Goal: Information Seeking & Learning: Learn about a topic

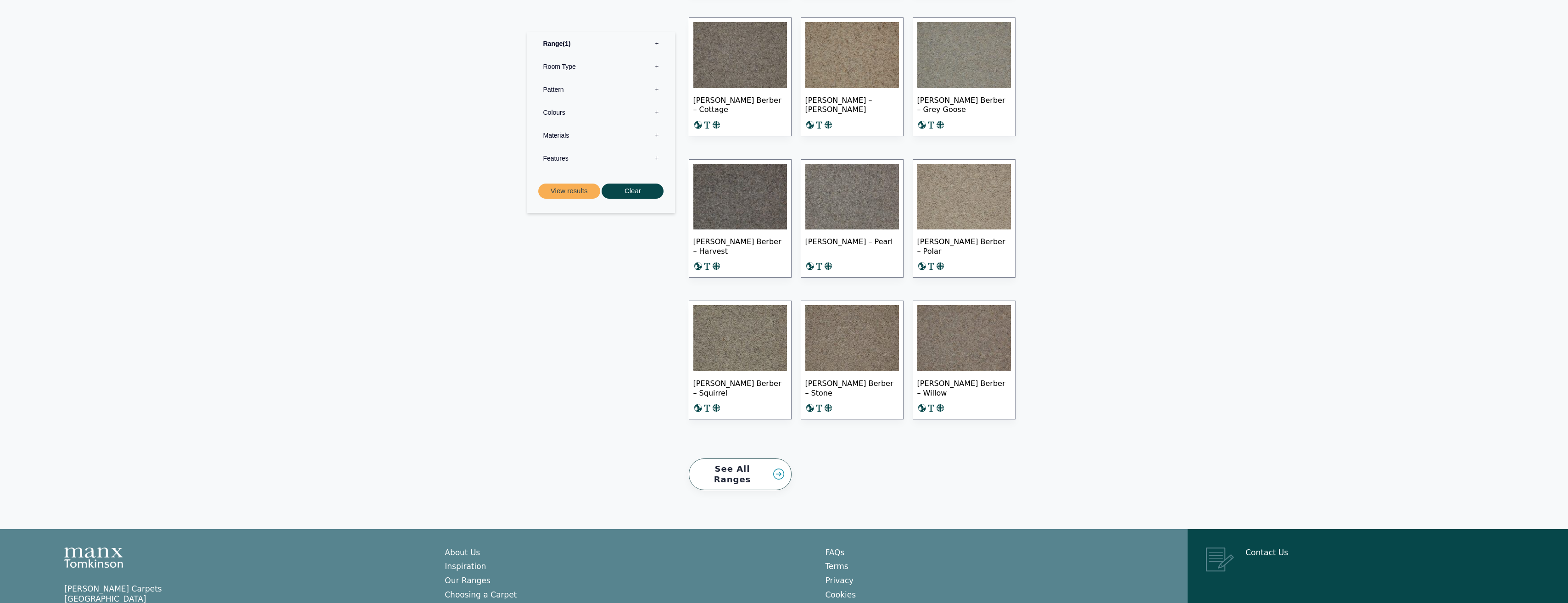
scroll to position [573, 0]
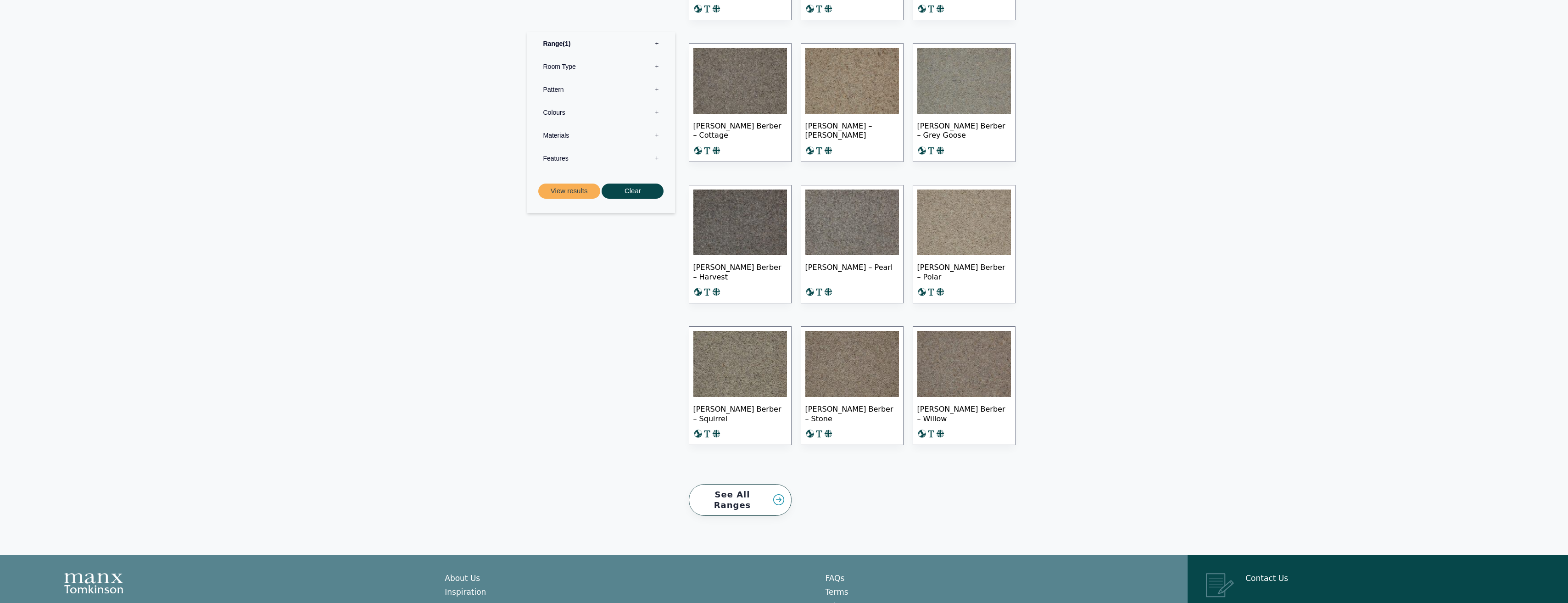
click at [583, 137] on label "Materials 0" at bounding box center [601, 135] width 134 height 23
click at [459, 182] on section "Range 1 Bermuda Polypropylene Carpet Cadiz Wool Loop Carpet Calendar Trail Wool…" at bounding box center [784, 209] width 1568 height 693
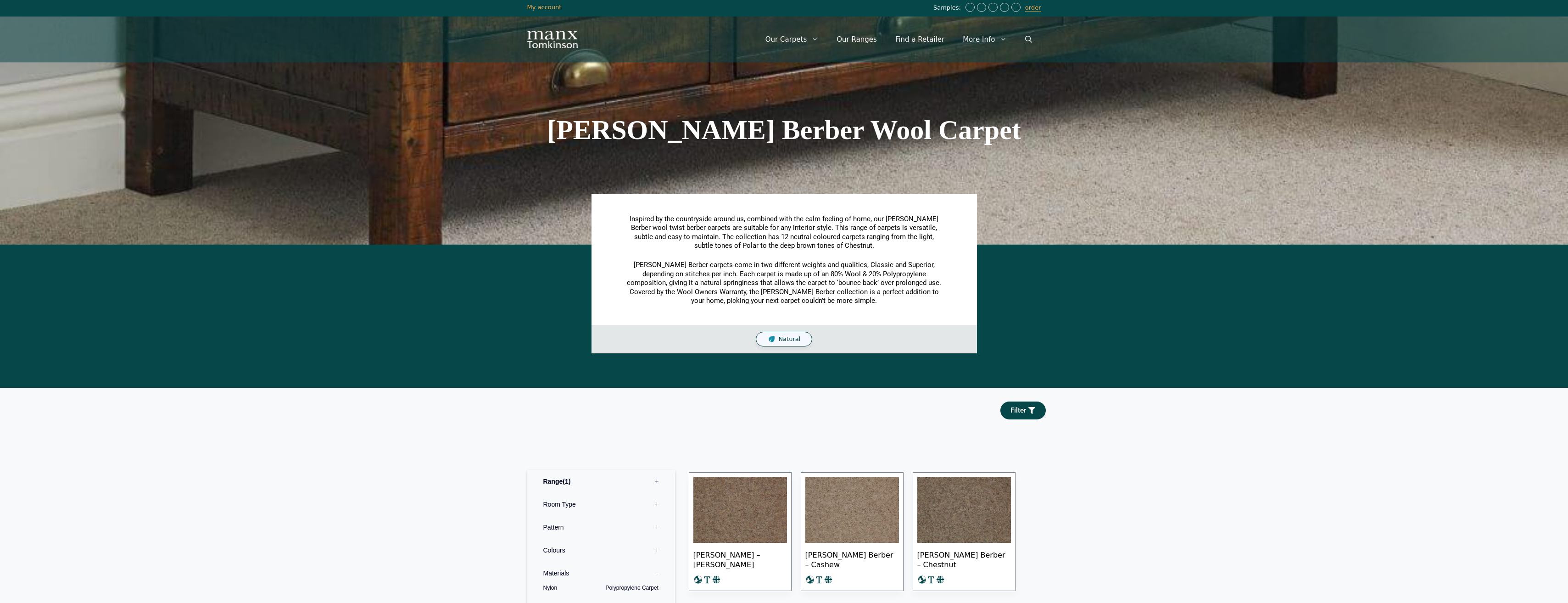
scroll to position [0, 0]
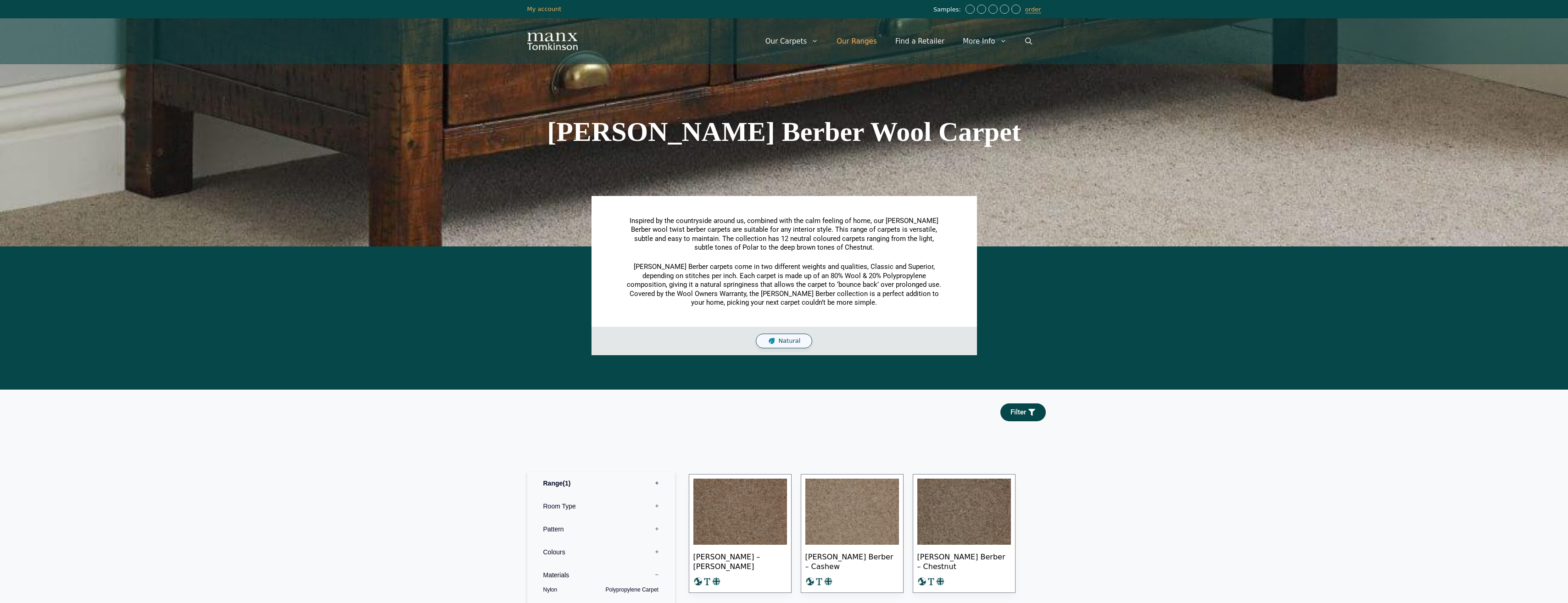
click at [862, 43] on link "Our Ranges" at bounding box center [856, 41] width 58 height 27
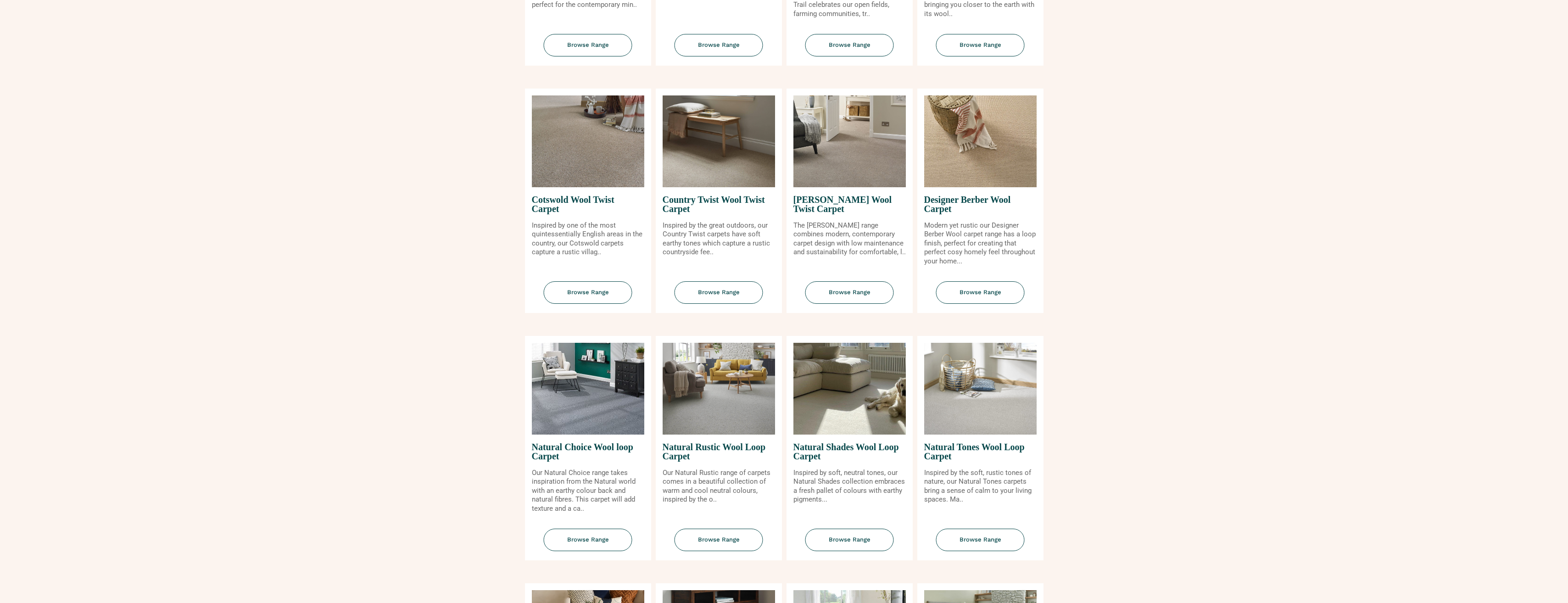
scroll to position [367, 0]
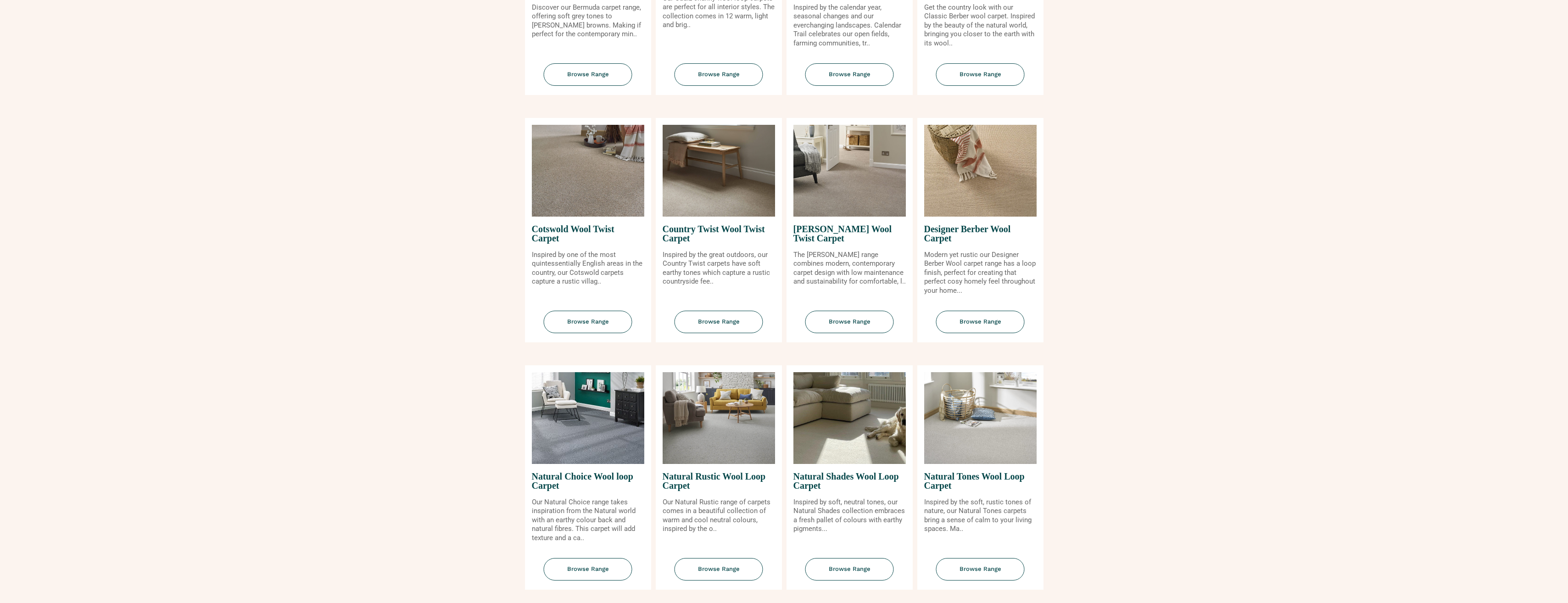
click at [964, 197] on img at bounding box center [981, 170] width 112 height 92
click at [985, 317] on span "Browse Range" at bounding box center [980, 322] width 89 height 23
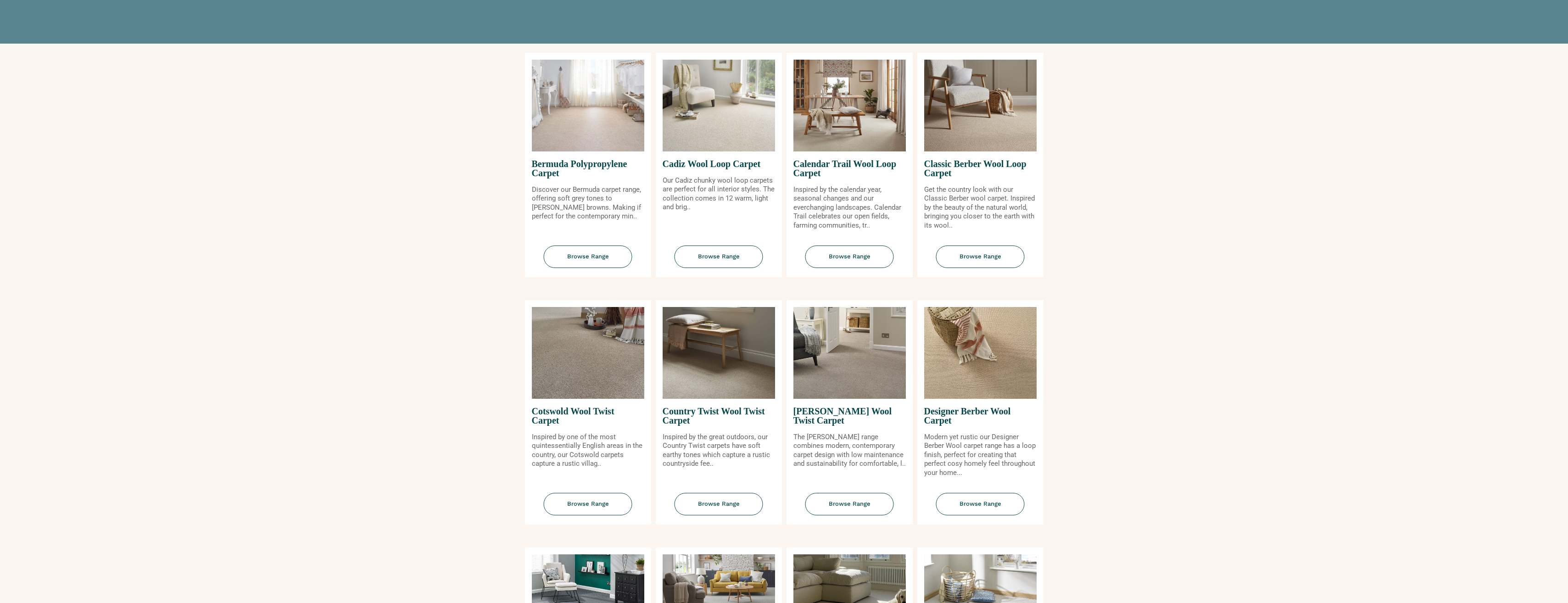
scroll to position [184, 0]
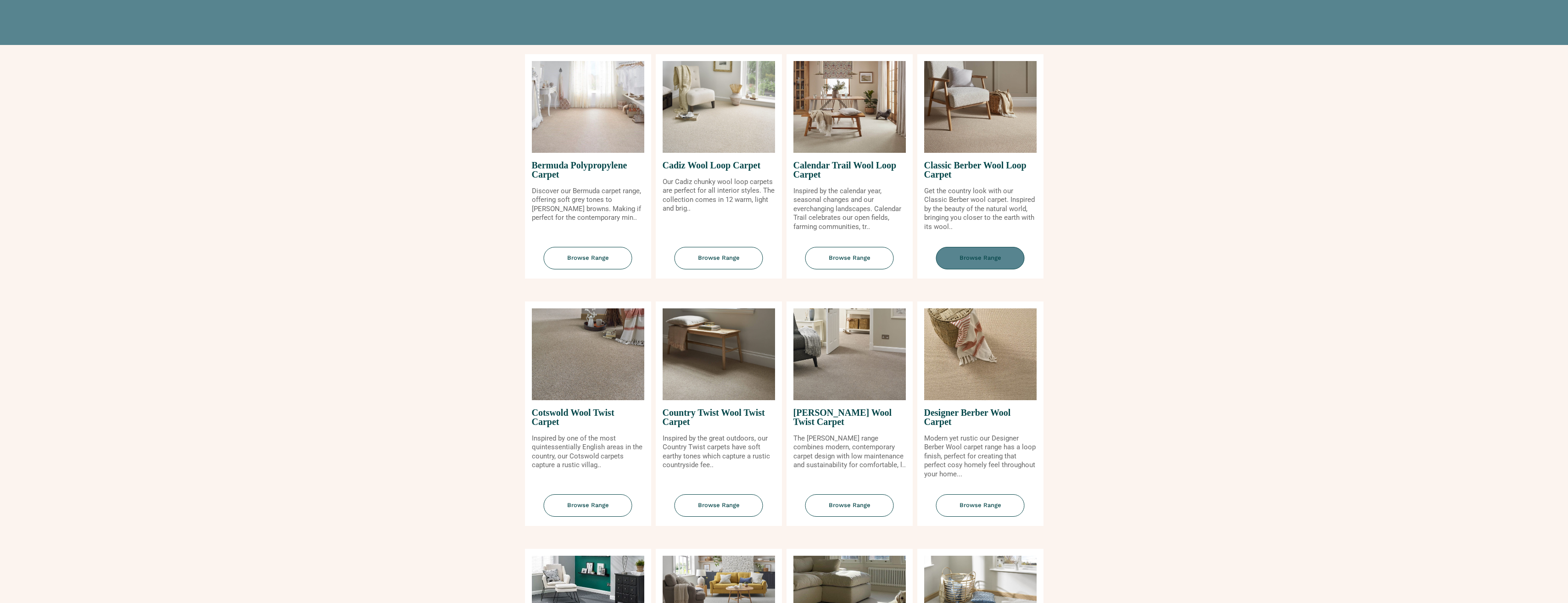
click at [975, 260] on span "Browse Range" at bounding box center [980, 258] width 89 height 23
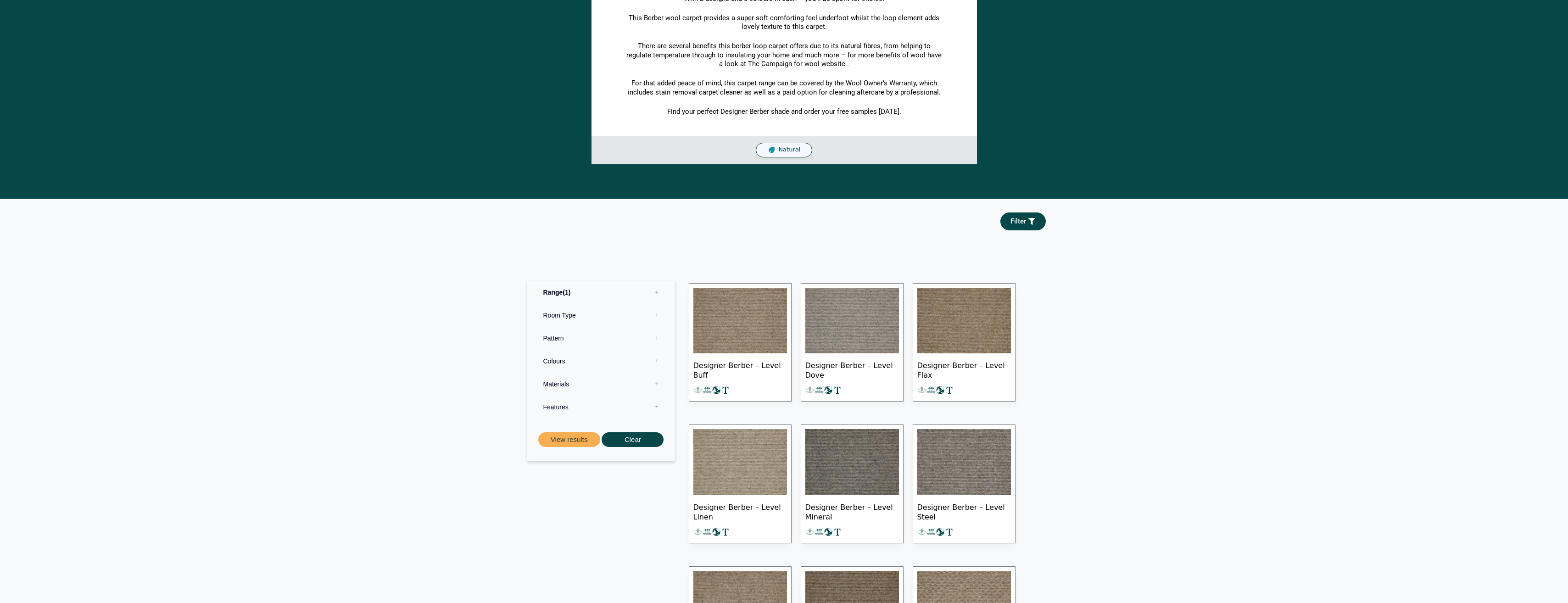
scroll to position [275, 0]
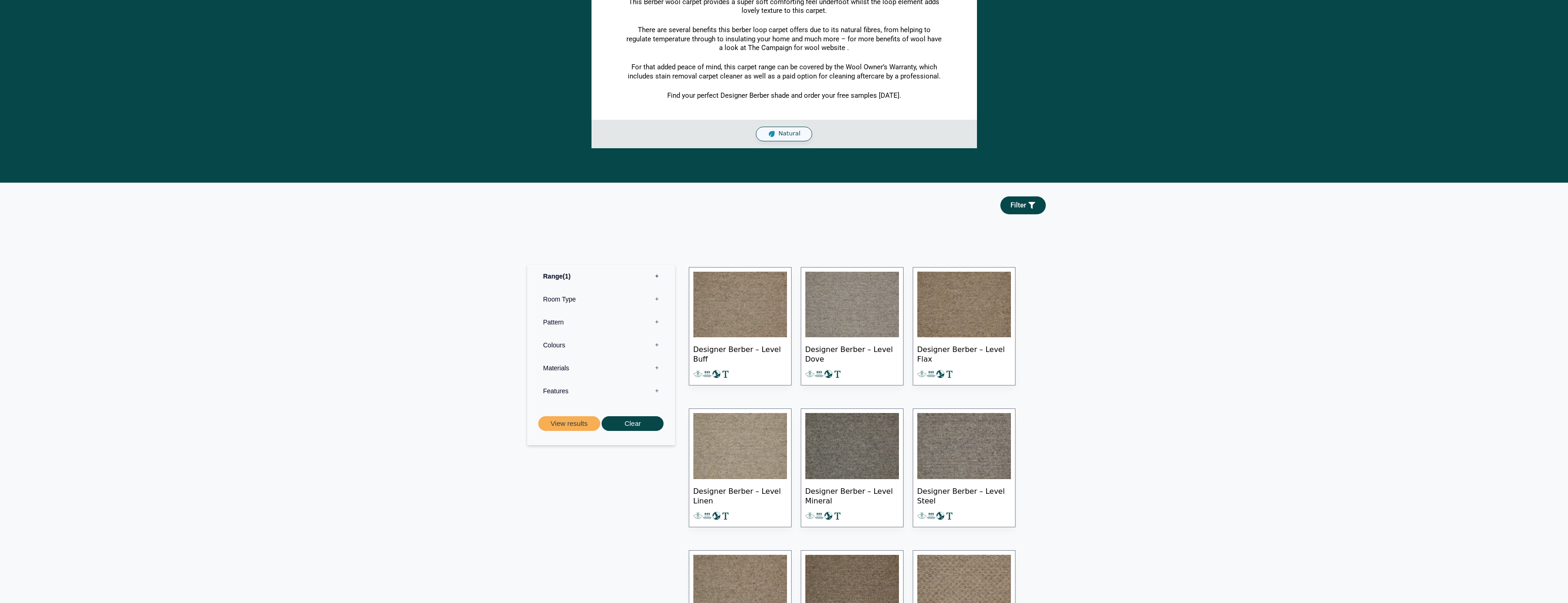
click at [739, 308] on img at bounding box center [740, 305] width 93 height 66
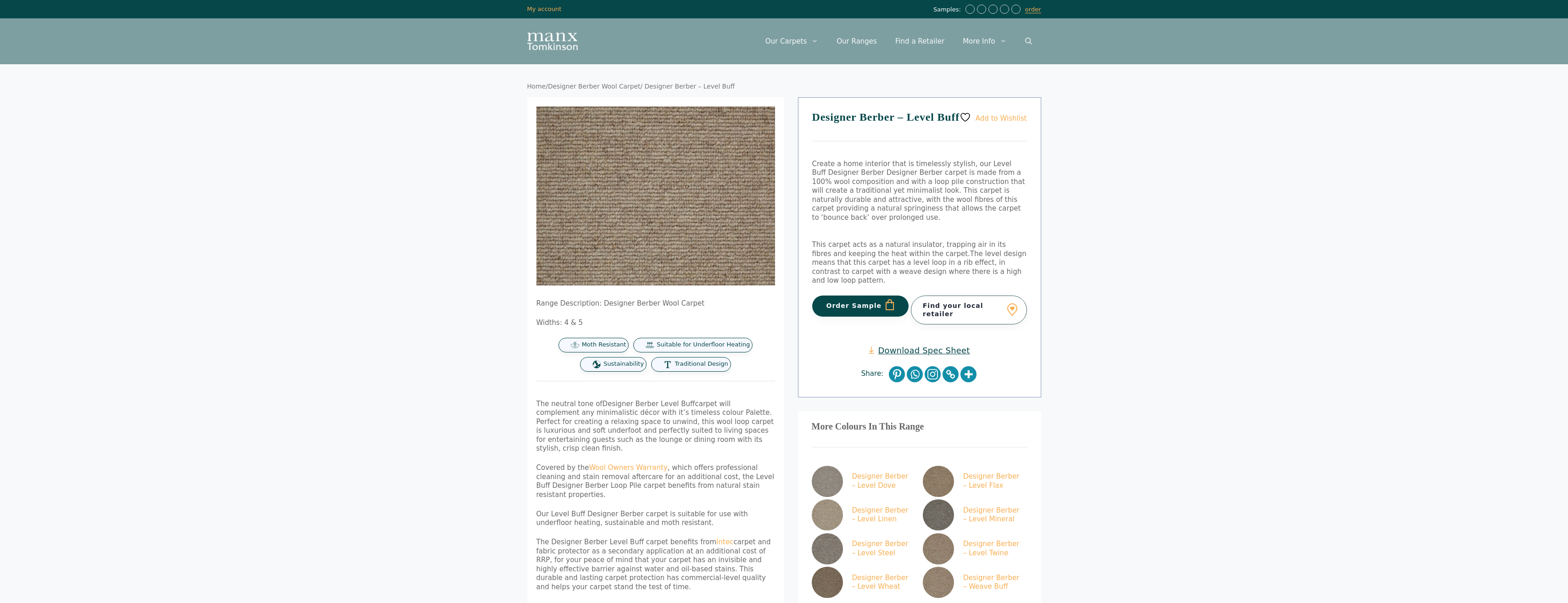
click at [925, 345] on link "Download Spec Sheet" at bounding box center [919, 350] width 101 height 11
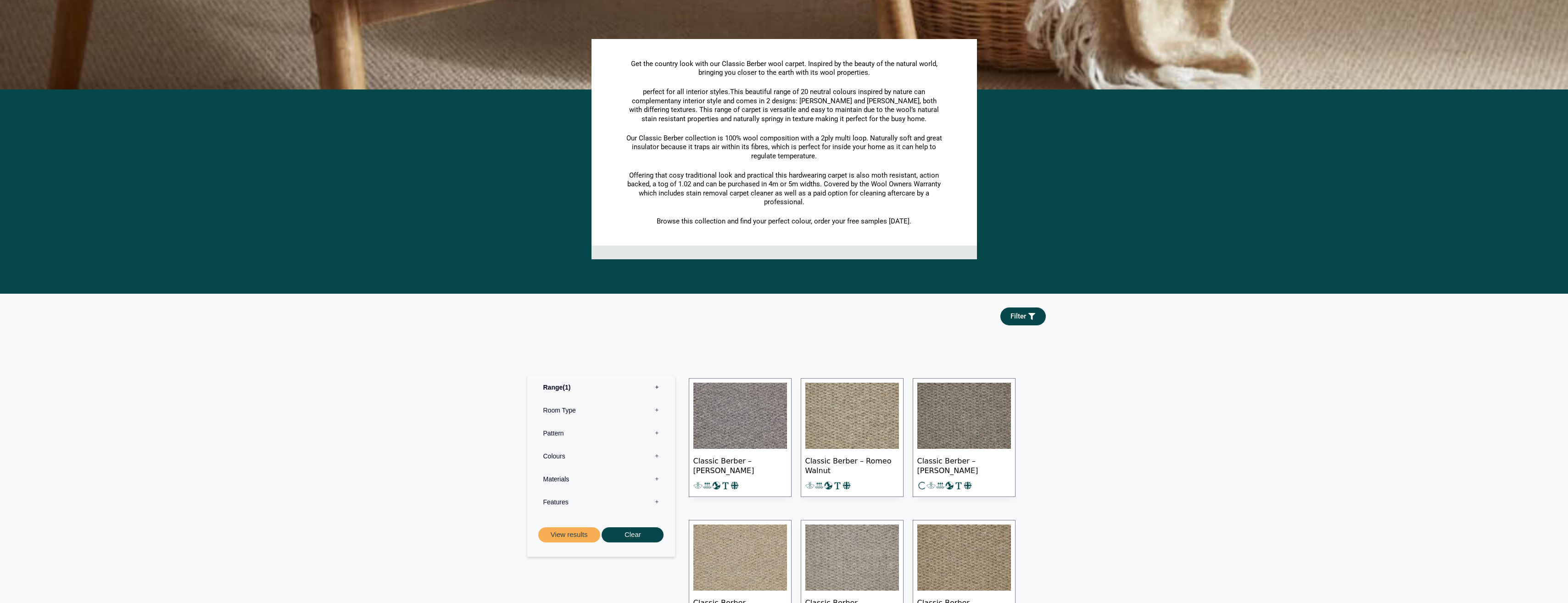
scroll to position [184, 0]
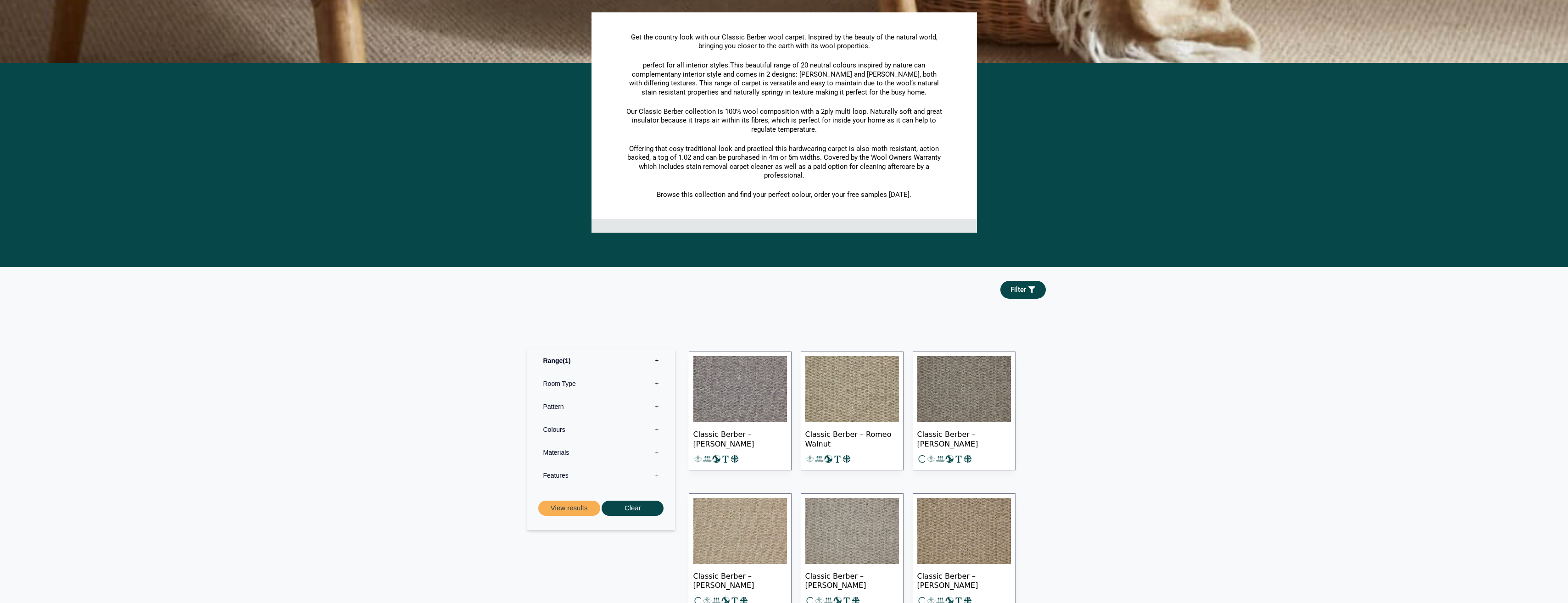
click at [877, 385] on img at bounding box center [852, 389] width 93 height 66
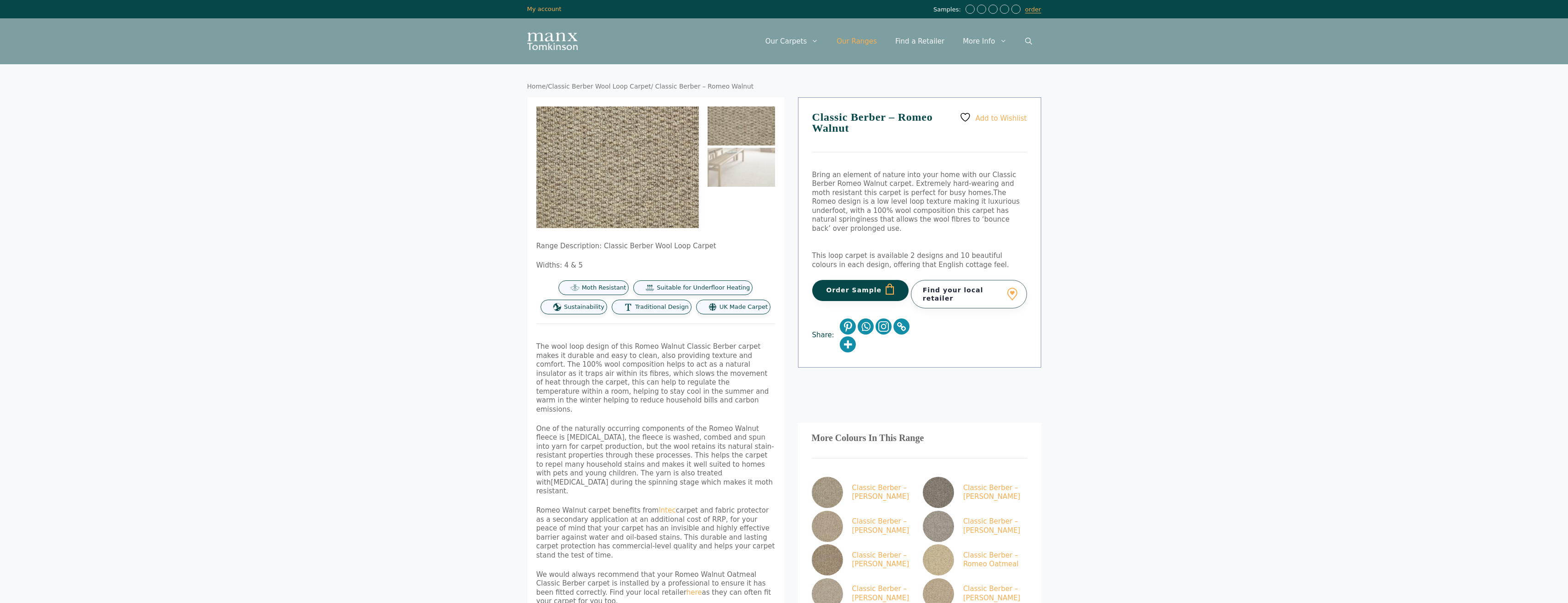
click at [872, 39] on link "Our Ranges" at bounding box center [856, 41] width 58 height 27
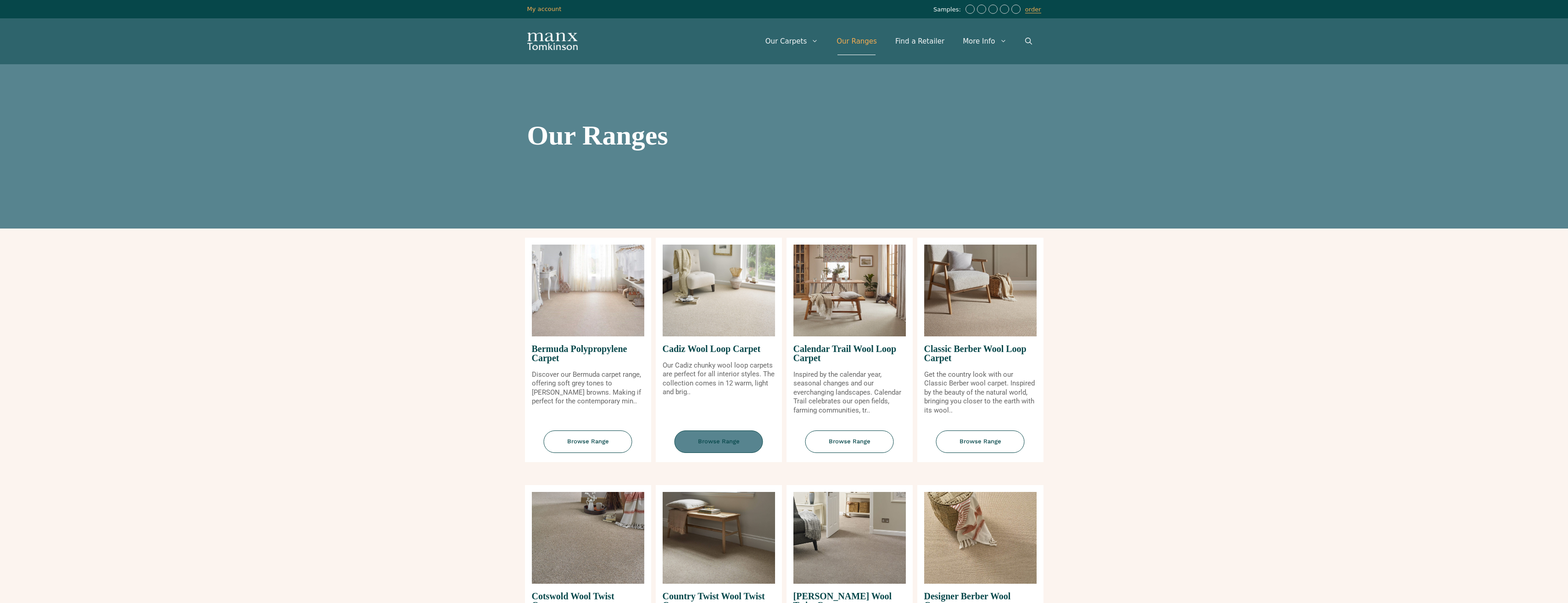
click at [718, 440] on span "Browse Range" at bounding box center [719, 442] width 89 height 23
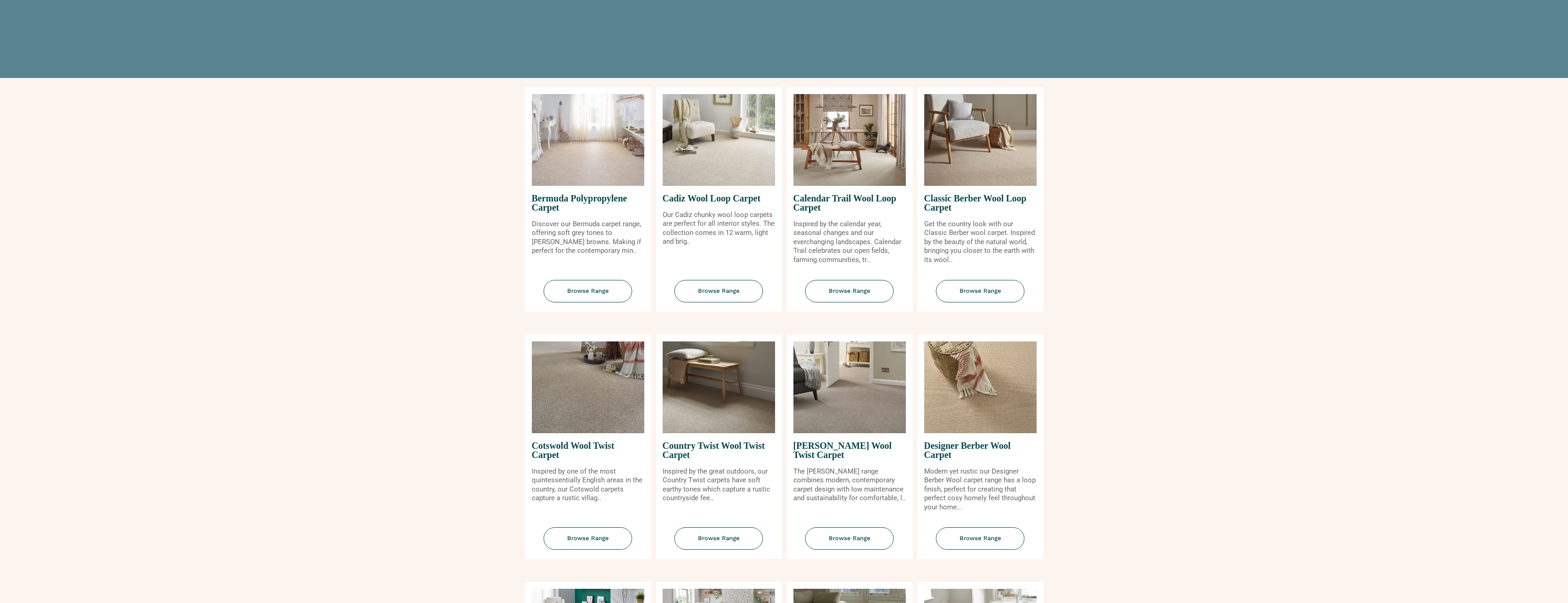
scroll to position [184, 0]
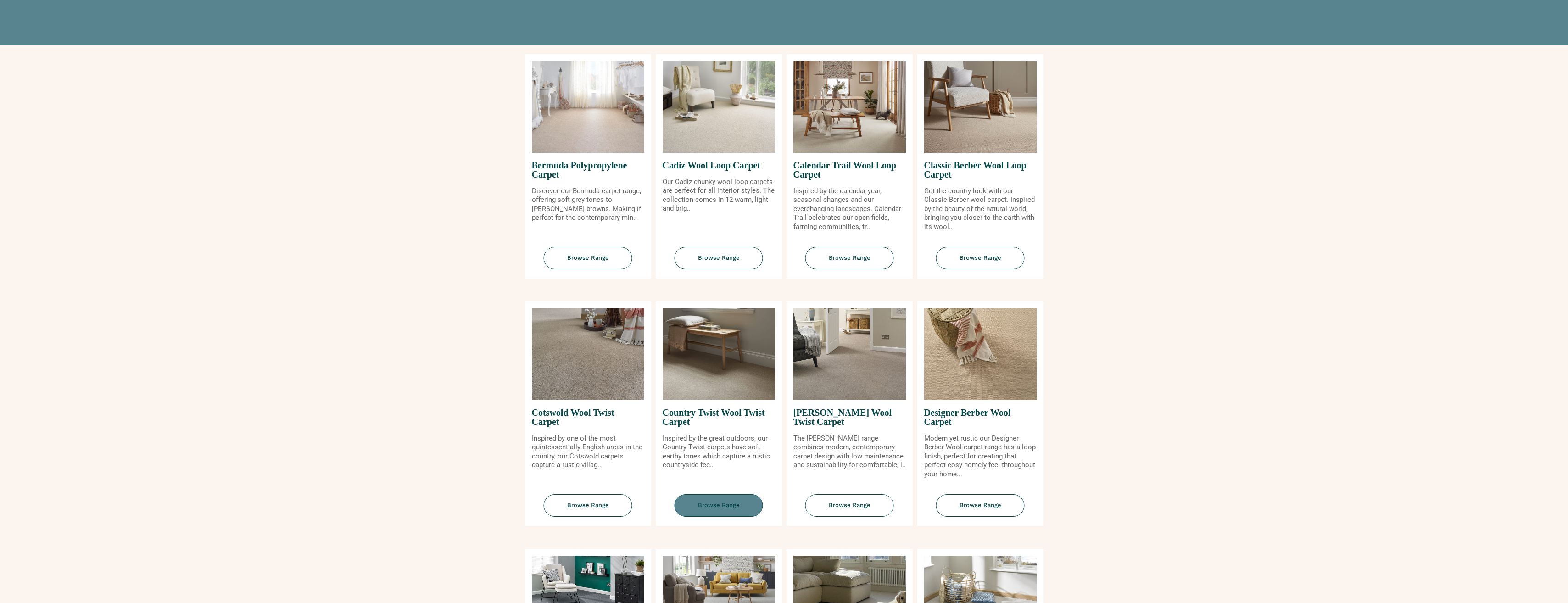
click at [722, 506] on span "Browse Range" at bounding box center [719, 506] width 89 height 23
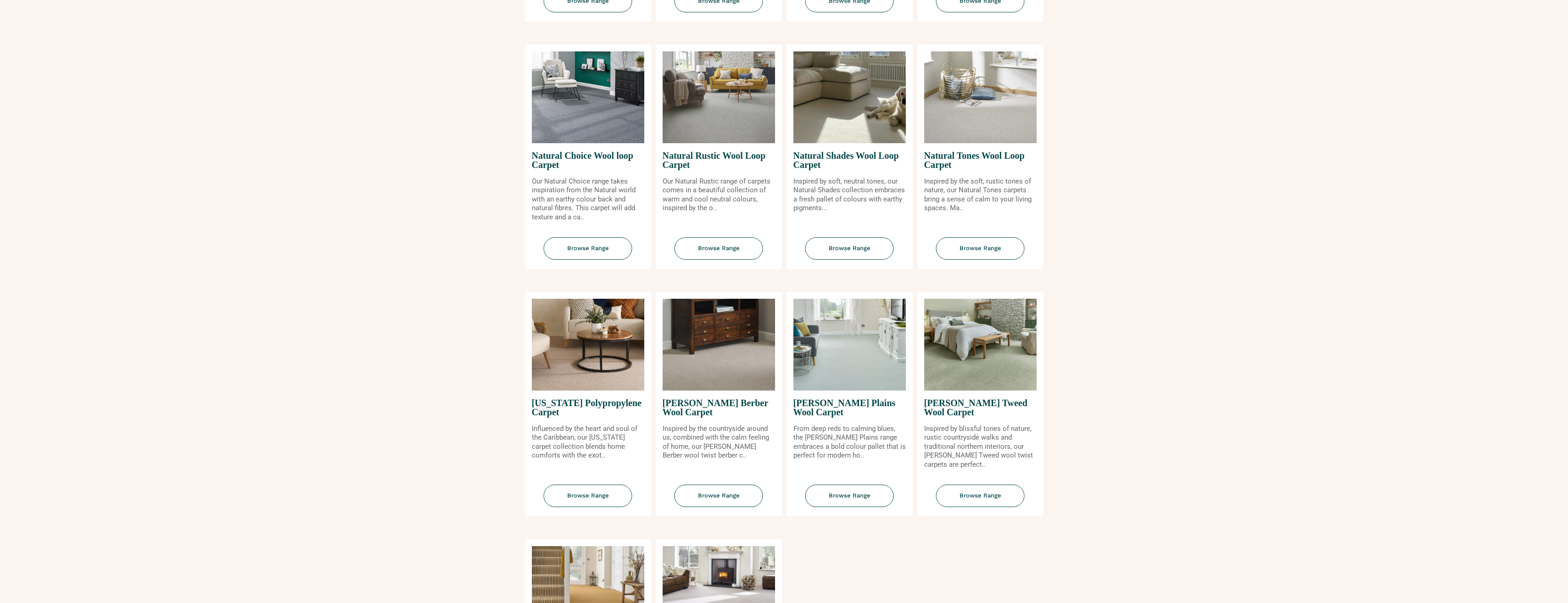
scroll to position [688, 0]
click at [973, 495] on span "Browse Range" at bounding box center [980, 495] width 89 height 23
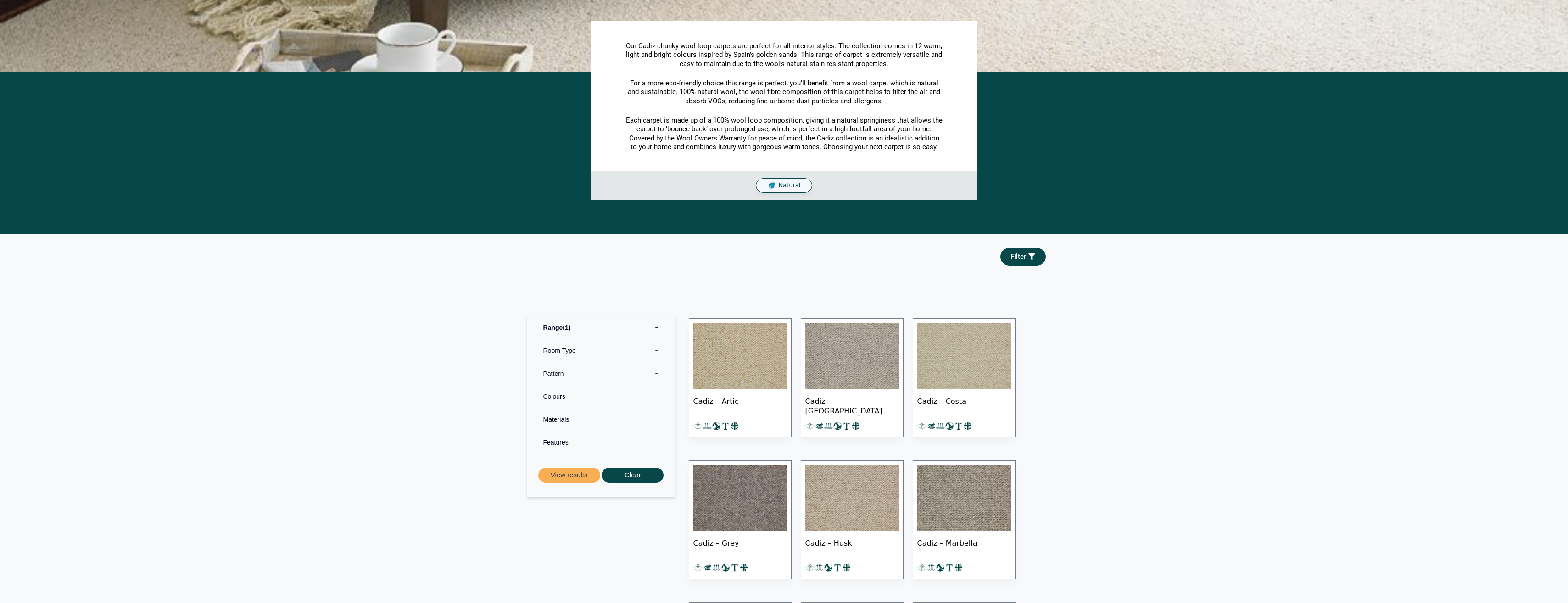
scroll to position [184, 0]
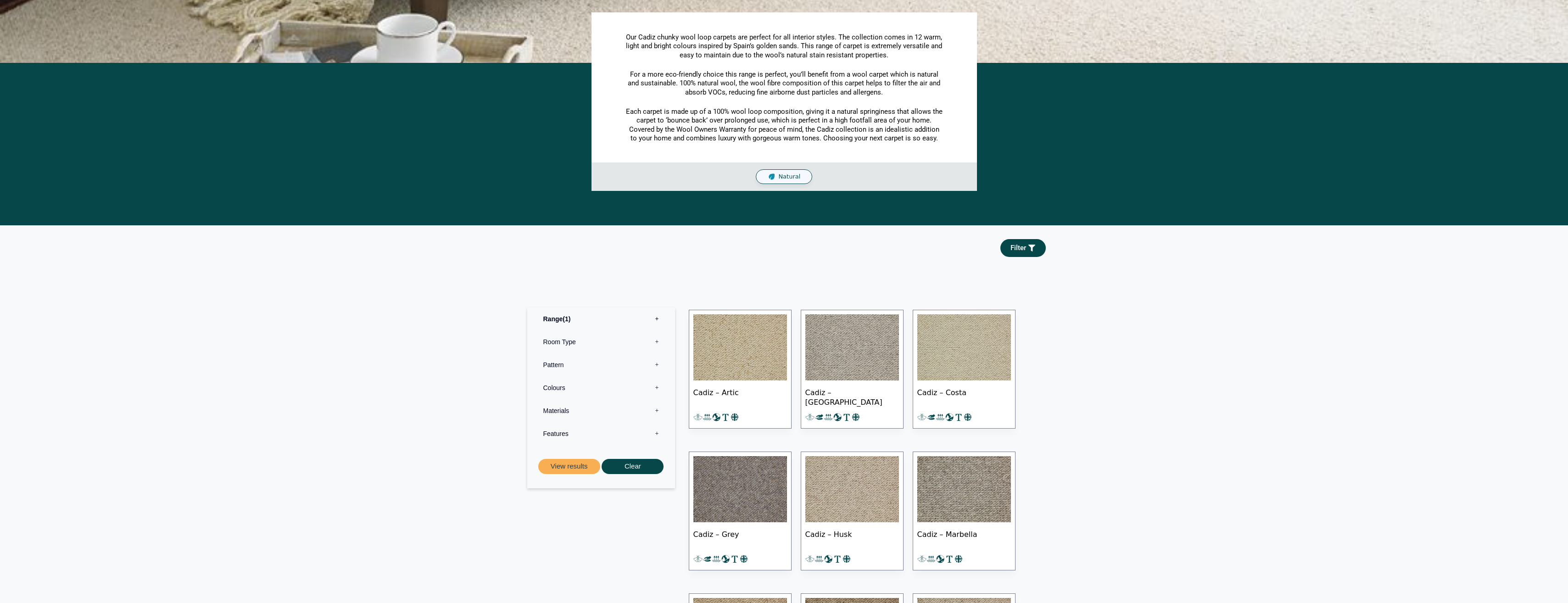
click at [740, 358] on img at bounding box center [740, 347] width 93 height 66
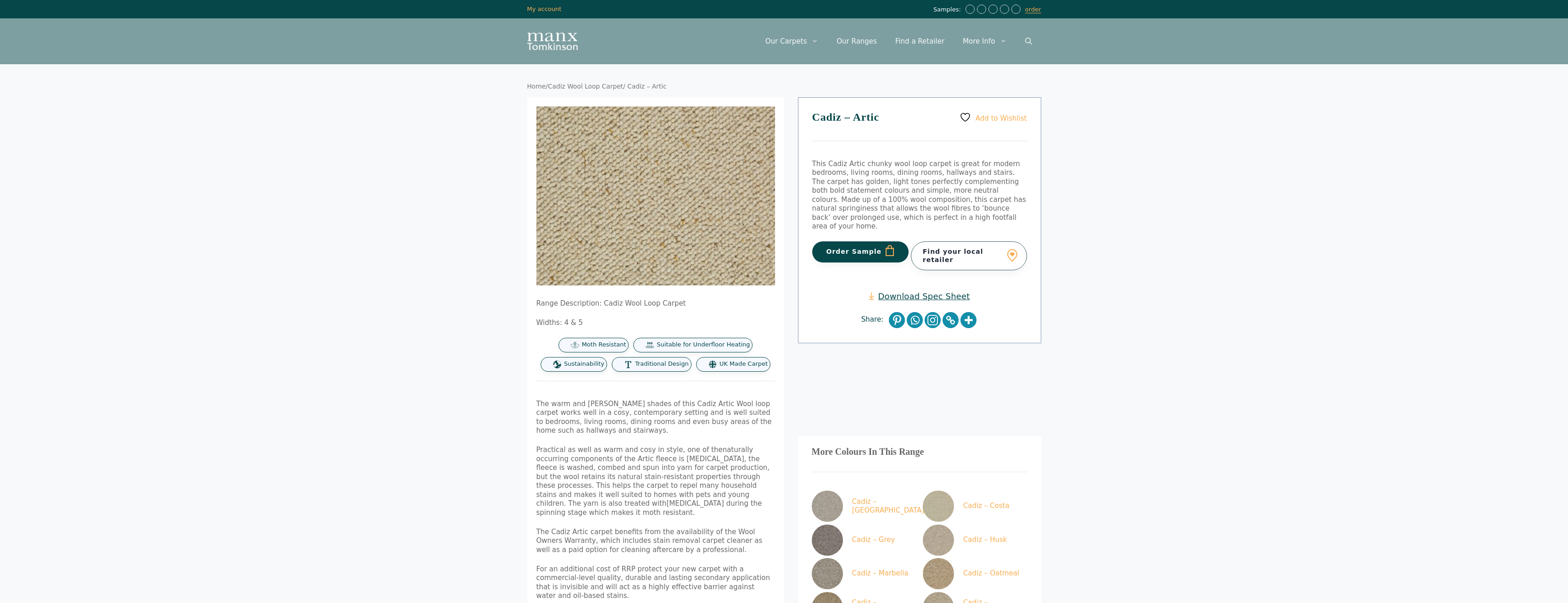
click at [920, 291] on link "Download Spec Sheet" at bounding box center [919, 296] width 101 height 11
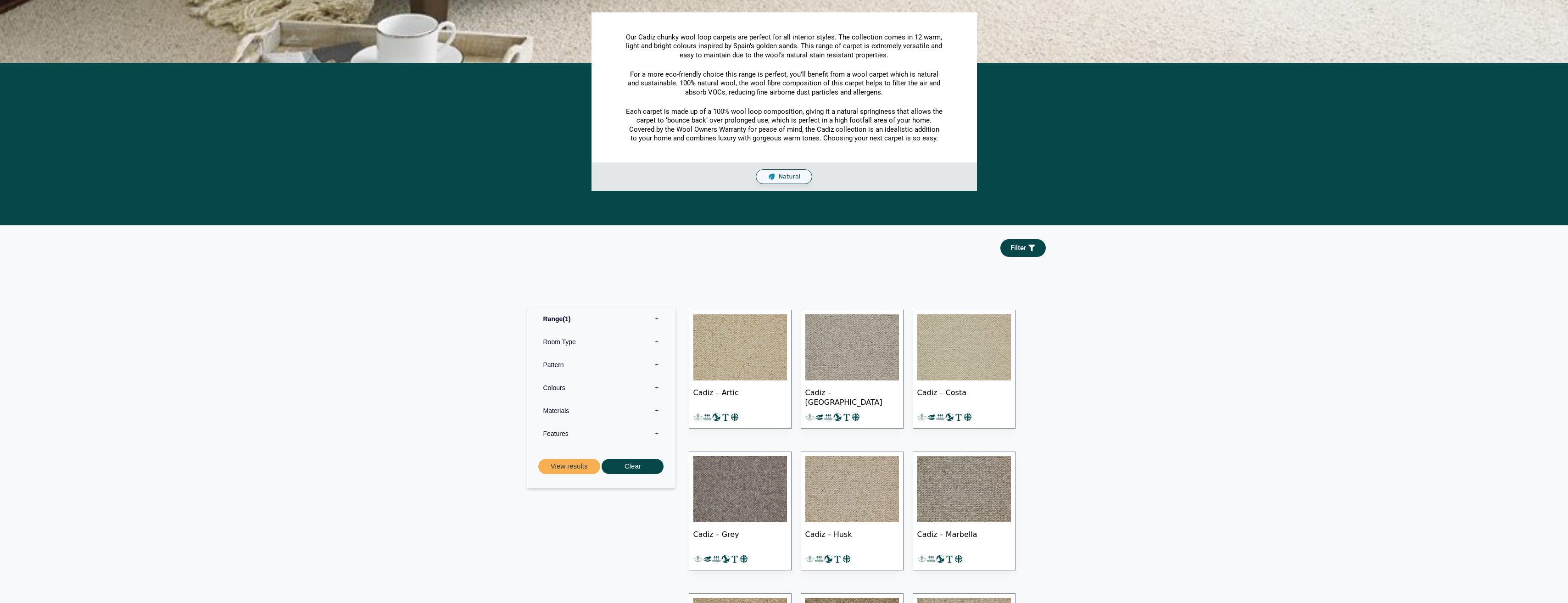
scroll to position [184, 0]
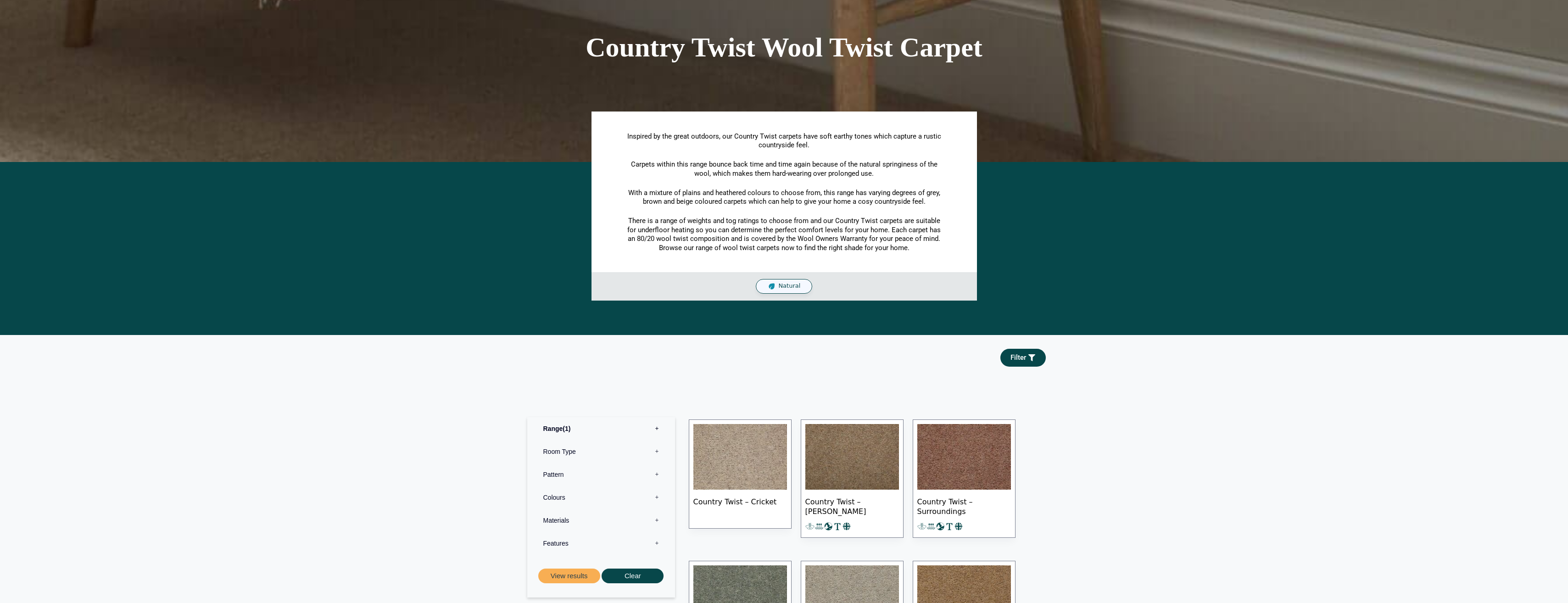
scroll to position [92, 0]
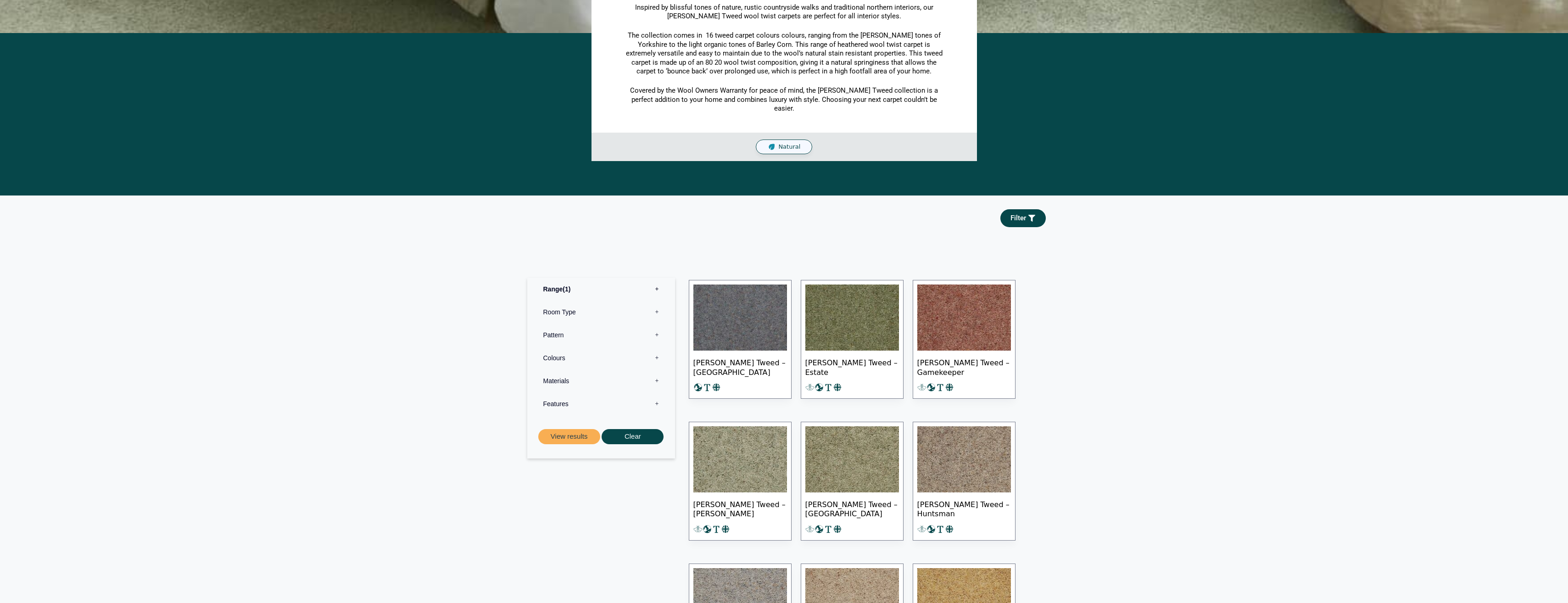
scroll to position [229, 0]
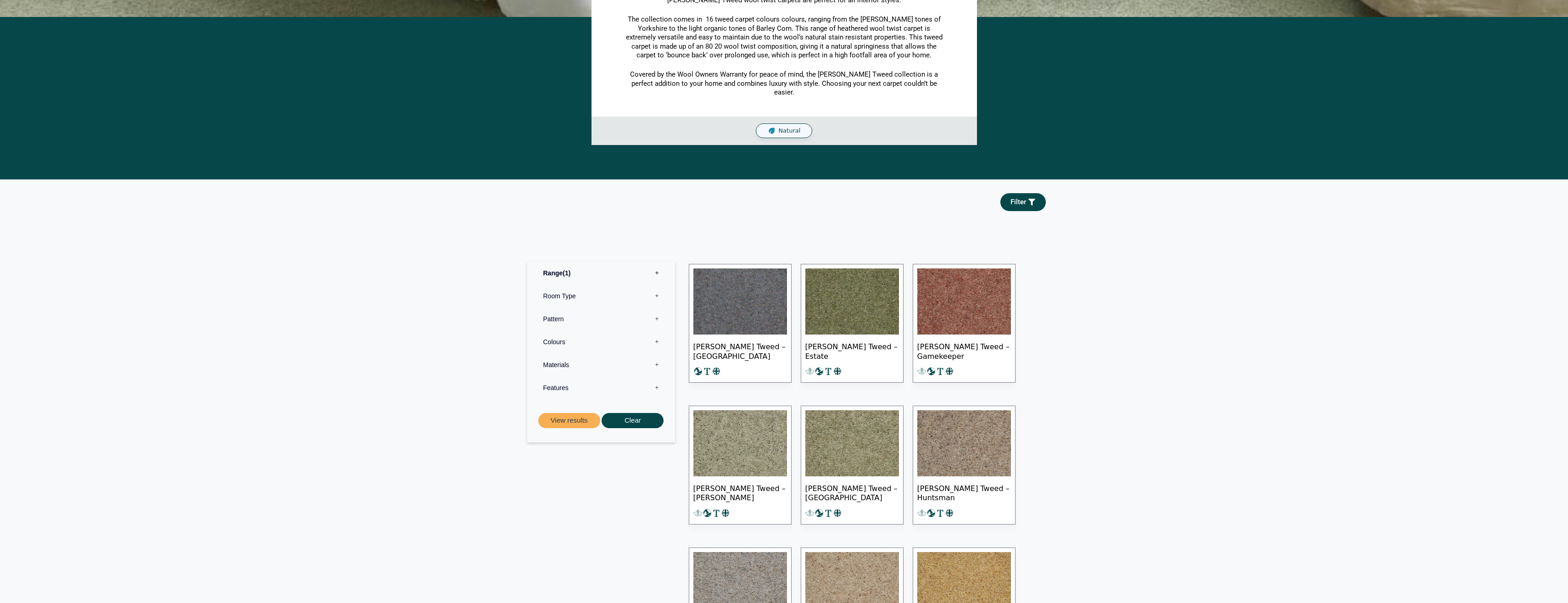
click at [744, 437] on img at bounding box center [740, 443] width 93 height 66
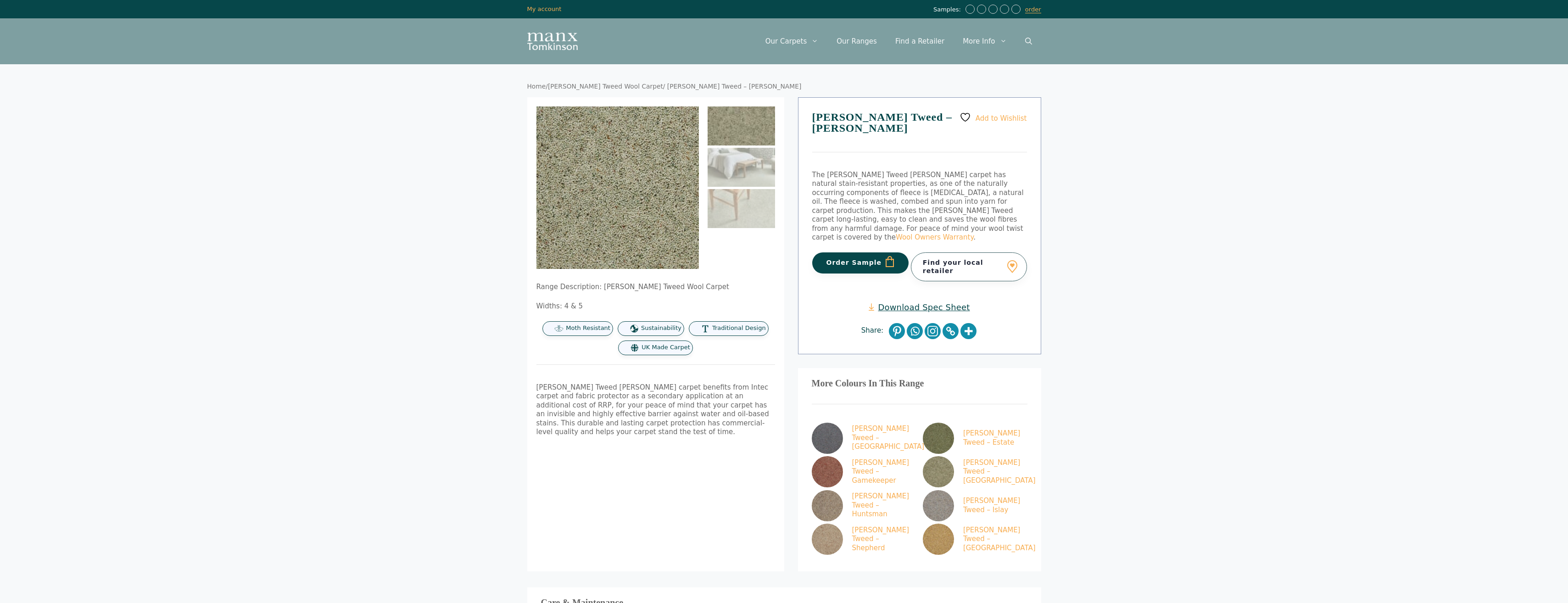
click at [918, 302] on link "Download Spec Sheet" at bounding box center [919, 308] width 101 height 11
click at [434, 294] on body "Skip to content Samples: order My Account My account Menu Menu Our Carpets View…" at bounding box center [784, 444] width 1568 height 887
click at [259, 133] on body "Skip to content Samples: order My Account My account Menu Menu Our Carpets View…" at bounding box center [784, 444] width 1568 height 887
